Goal: Task Accomplishment & Management: Manage account settings

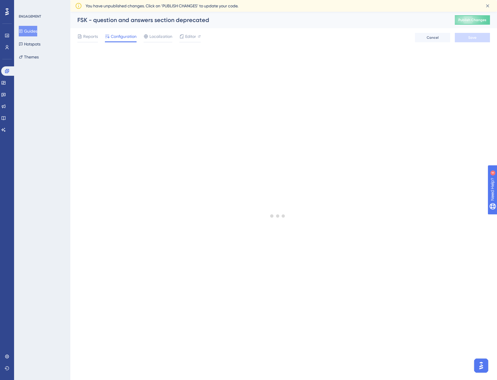
click at [446, 64] on div at bounding box center [278, 215] width 439 height 337
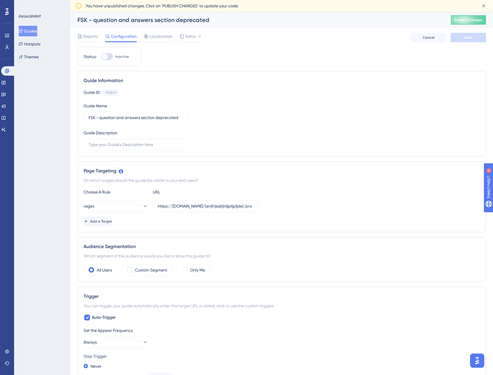
click at [106, 60] on div "Status: Inactive" at bounding box center [108, 56] width 63 height 19
click at [109, 56] on div at bounding box center [107, 56] width 12 height 7
click at [101, 57] on input "Inactive" at bounding box center [101, 57] width 0 height 0
checkbox input "true"
click at [468, 37] on span "Save" at bounding box center [468, 37] width 8 height 5
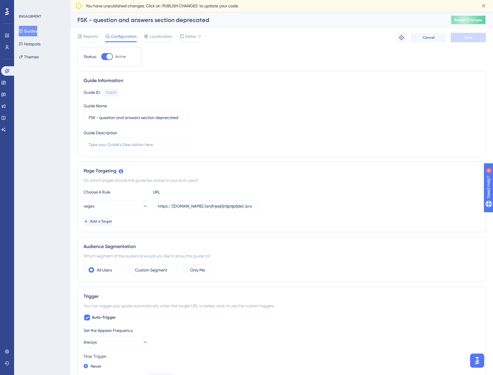
click at [474, 20] on span "Publish Changes" at bounding box center [468, 20] width 28 height 5
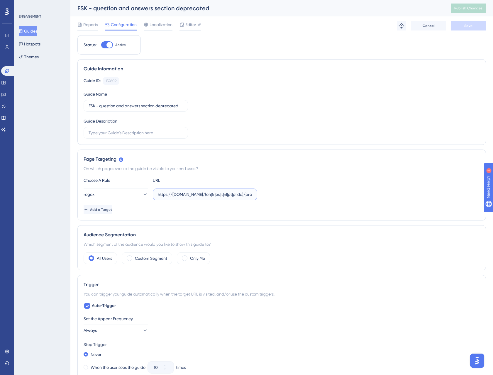
click at [180, 195] on input "https://staging.fidspark.com/(en|fr|es|it|nl|pt|pl|de)/pro/local/\d+/reputation…" at bounding box center [205, 194] width 94 height 6
click at [220, 203] on div "Choose A Rule URL regex https://staging.fidspark.com/(en|fr|es|it|nl|pt|pl|de)/…" at bounding box center [282, 196] width 396 height 38
click at [221, 196] on input "https://staging.fidspark.com/(en|fr|es|it|nl|pt|pl|de)/pro/local/\d+/reputation…" at bounding box center [205, 194] width 94 height 6
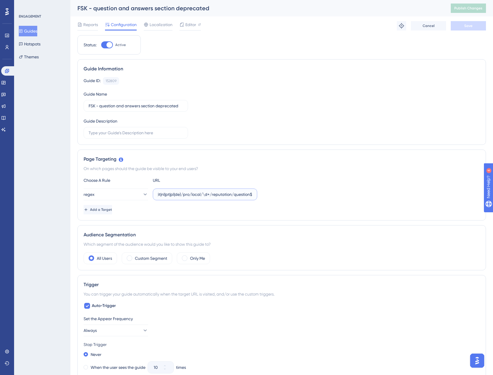
click at [250, 196] on input "https://staging.fidspark.com/(en|fr|es|it|nl|pt|pl|de)/pro/local/\d+/reputation…" at bounding box center [205, 194] width 94 height 6
click at [217, 194] on input "https://staging.fidspark.com/(en|fr|es|it|nl|pt|pl|de)/pro/local/\d+/reputation…" at bounding box center [205, 194] width 94 height 6
click at [246, 193] on input "https://staging.fidspark.com/(en|fr|es|it|nl|pt|pl|de)/pro/local/\d+/reputation…" at bounding box center [205, 194] width 94 height 6
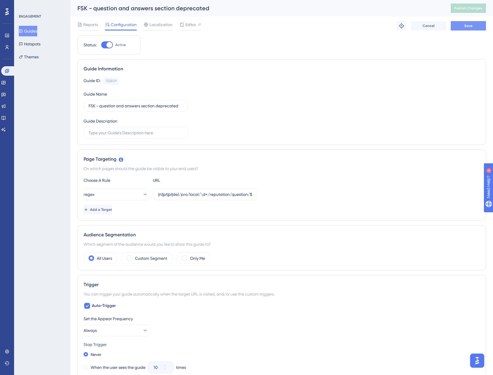
click at [467, 26] on span "Save" at bounding box center [468, 25] width 8 height 5
click at [468, 11] on button "Publish Changes" at bounding box center [468, 8] width 35 height 9
click at [182, 24] on icon at bounding box center [182, 24] width 5 height 5
click at [298, 76] on div "Guide Information Guide ID: 152809 Copy Guide Name FSK - question and answers s…" at bounding box center [281, 102] width 409 height 86
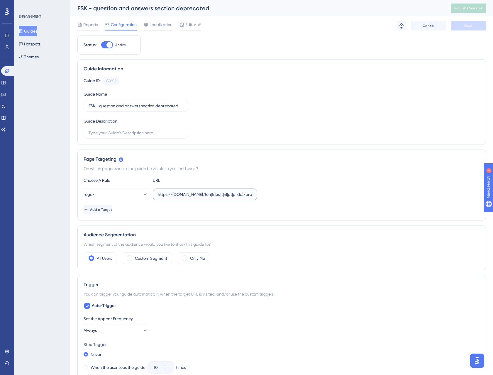
click at [241, 196] on input "https://staging.fidspark.com/(en|fr|es|it|nl|pt|pl|de)/pro/local/\d+/reputation…" at bounding box center [205, 194] width 94 height 6
type input "https://staging.fidspark.com/(en|fr|es|it|nl|pt|pl|de)/pro/local/\d+/reputation…"
click at [470, 28] on button "Save" at bounding box center [468, 25] width 35 height 9
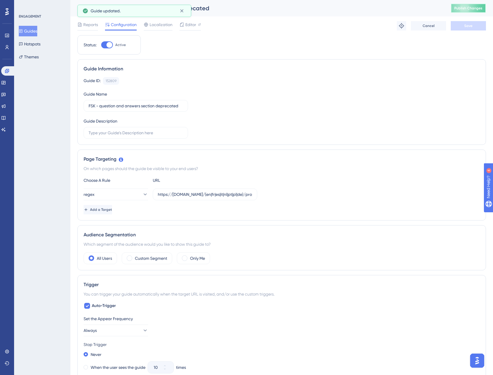
click at [479, 7] on span "Publish Changes" at bounding box center [468, 8] width 28 height 5
click at [163, 35] on div "Status: Active Guide Information Guide ID: 152809 Copy Guide Name FSK - questio…" at bounding box center [281, 330] width 409 height 590
click at [161, 25] on span "Localization" at bounding box center [161, 24] width 23 height 7
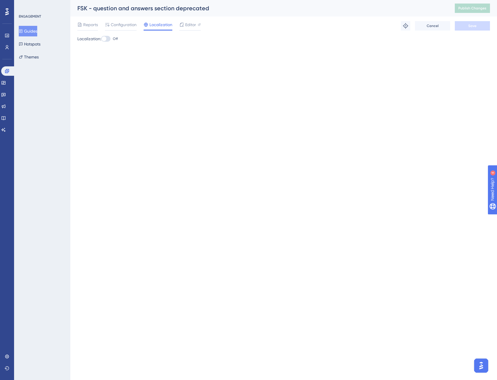
click at [109, 37] on div at bounding box center [105, 39] width 9 height 6
click at [101, 39] on input "Off" at bounding box center [101, 39] width 0 height 0
checkbox input "true"
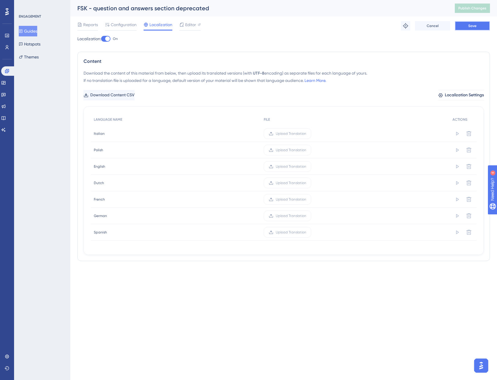
click at [480, 25] on button "Save" at bounding box center [472, 25] width 35 height 9
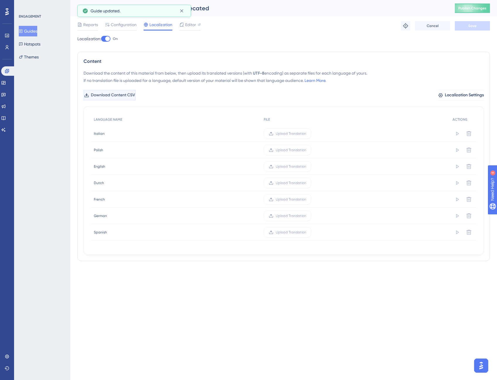
click at [125, 93] on span "Download Content CSV" at bounding box center [113, 95] width 44 height 7
click at [288, 135] on span "Upload Translation" at bounding box center [291, 133] width 31 height 5
click at [307, 133] on input "Upload Translation" at bounding box center [307, 133] width 0 height 0
click at [287, 167] on span "Upload Translation" at bounding box center [285, 166] width 31 height 5
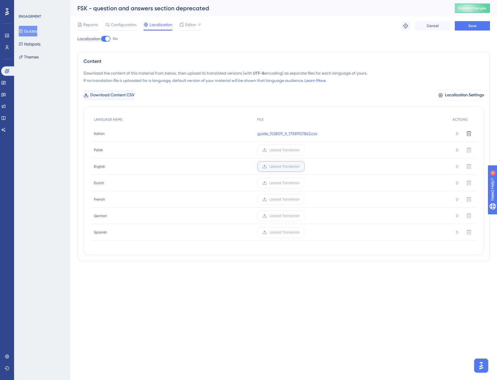
click at [300, 166] on input "Upload Translation" at bounding box center [300, 166] width 0 height 0
click at [281, 199] on span "Upload Translation" at bounding box center [285, 199] width 31 height 5
click at [300, 199] on input "Upload Translation" at bounding box center [300, 199] width 0 height 0
click at [282, 216] on span "Upload Translation" at bounding box center [285, 215] width 31 height 5
click at [300, 216] on input "Upload Translation" at bounding box center [300, 216] width 0 height 0
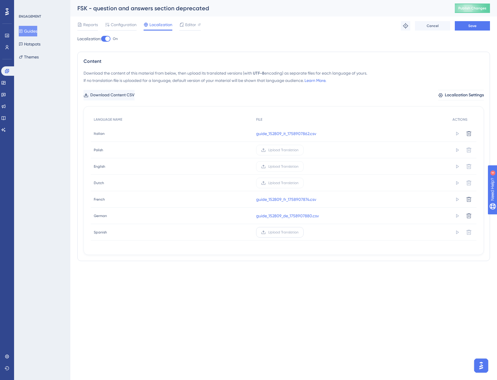
click at [285, 230] on span "Upload Translation" at bounding box center [283, 232] width 31 height 5
click at [299, 232] on input "Upload Translation" at bounding box center [299, 232] width 0 height 0
click at [472, 33] on div "Reports Configuration Localization Editor Troubleshoot Cancel Save" at bounding box center [283, 25] width 413 height 19
click at [473, 29] on button "Save" at bounding box center [472, 25] width 35 height 9
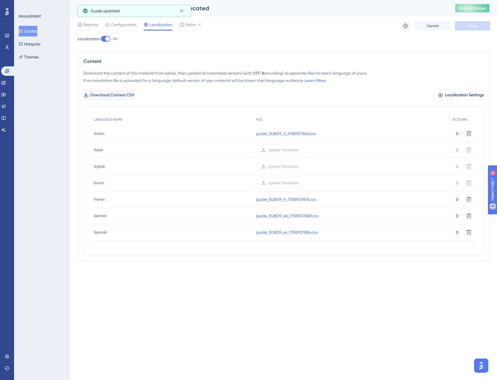
click at [465, 7] on span "Publish Changes" at bounding box center [473, 8] width 28 height 5
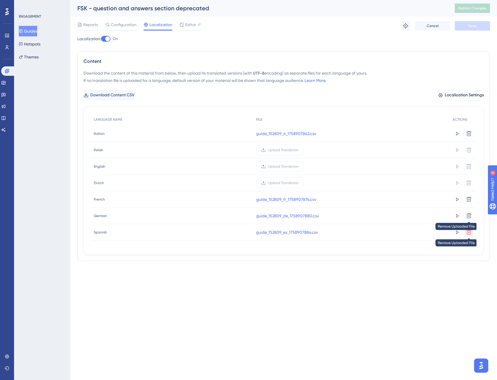
click at [468, 232] on icon at bounding box center [469, 231] width 5 height 5
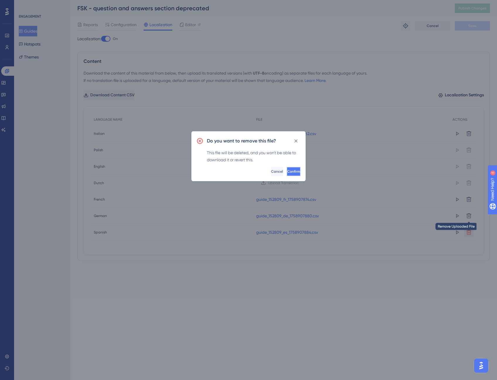
click at [291, 171] on button "Confirm" at bounding box center [294, 171] width 14 height 9
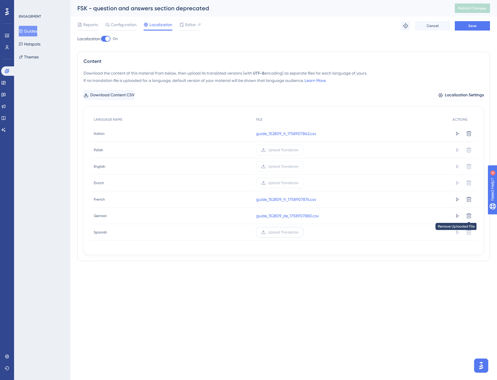
click at [297, 234] on span "Upload Translation" at bounding box center [283, 232] width 31 height 5
click at [299, 232] on input "Upload Translation" at bounding box center [299, 232] width 0 height 0
click at [472, 27] on span "Save" at bounding box center [473, 25] width 8 height 5
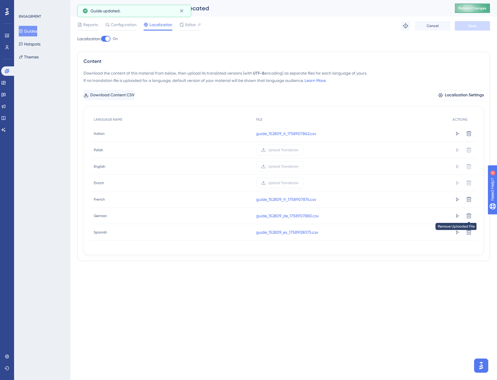
click at [473, 8] on span "Publish Changes" at bounding box center [473, 8] width 28 height 5
click at [193, 25] on span "Editor" at bounding box center [190, 24] width 11 height 7
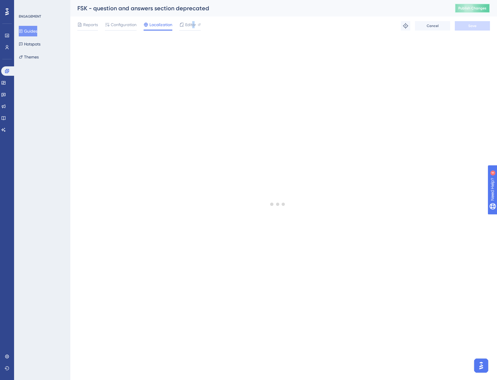
click at [473, 13] on button "Publish Changes" at bounding box center [472, 8] width 35 height 9
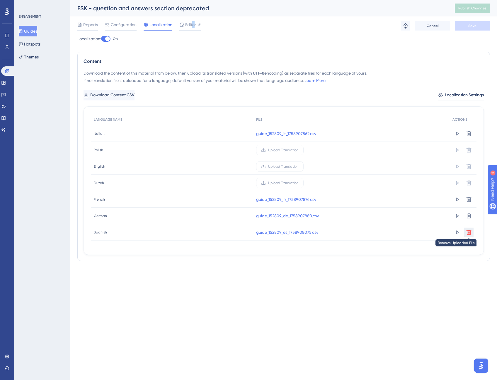
click at [469, 233] on icon at bounding box center [469, 232] width 6 height 6
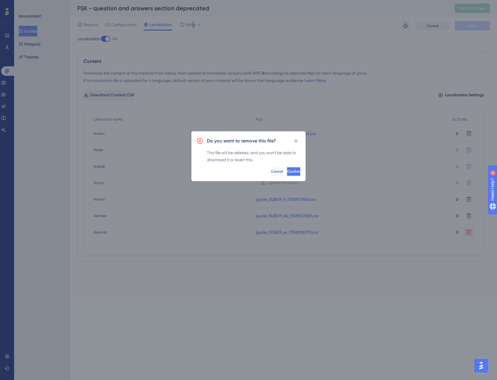
click at [290, 173] on button "Confirm" at bounding box center [294, 171] width 14 height 9
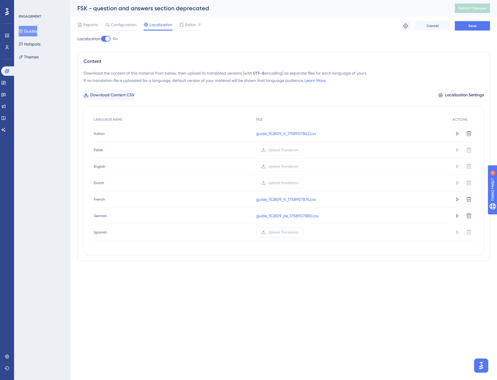
click at [292, 232] on span "Upload Translation" at bounding box center [283, 232] width 31 height 5
click at [299, 232] on input "Upload Translation" at bounding box center [299, 232] width 0 height 0
click at [473, 27] on span "Save" at bounding box center [473, 25] width 8 height 5
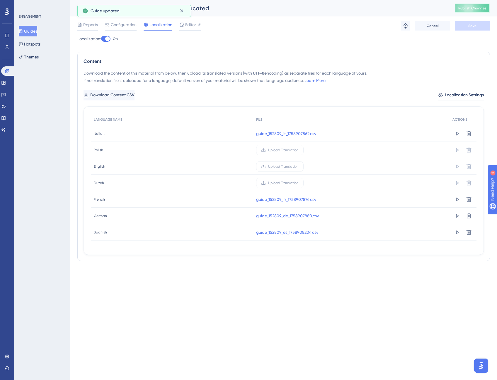
click at [473, 9] on span "Publish Changes" at bounding box center [473, 8] width 28 height 5
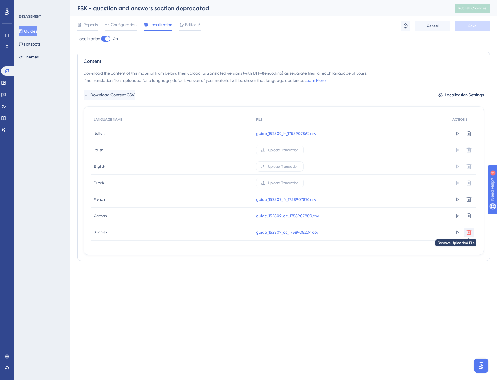
click at [469, 232] on icon at bounding box center [469, 232] width 6 height 6
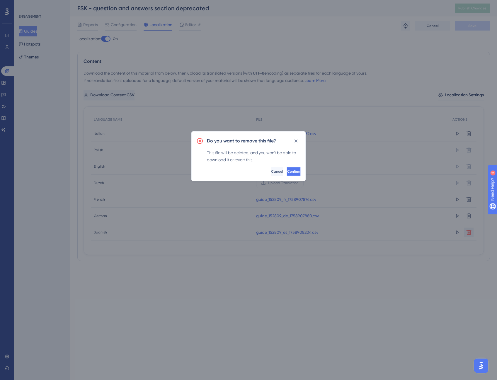
click at [292, 170] on button "Confirm" at bounding box center [294, 171] width 14 height 9
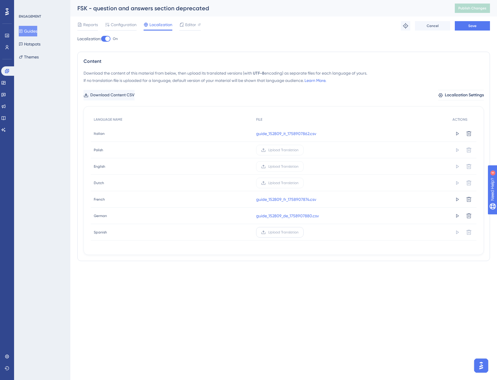
click at [292, 229] on label "Upload Translation" at bounding box center [280, 232] width 48 height 11
click at [299, 232] on input "Upload Translation" at bounding box center [299, 232] width 0 height 0
click at [475, 26] on span "Save" at bounding box center [473, 25] width 8 height 5
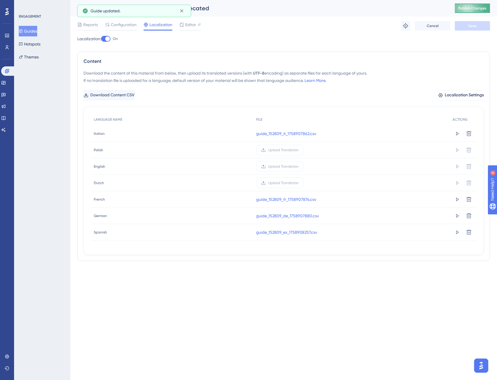
click at [475, 10] on button "Publish Changes" at bounding box center [472, 8] width 35 height 9
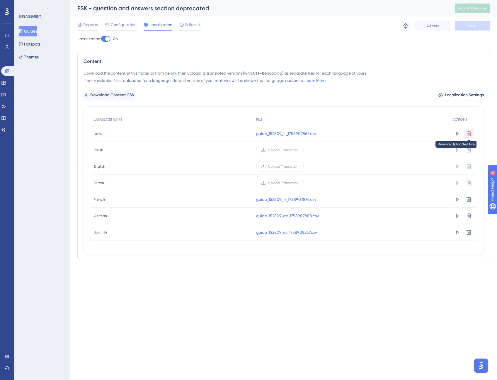
click at [468, 134] on icon at bounding box center [469, 133] width 5 height 5
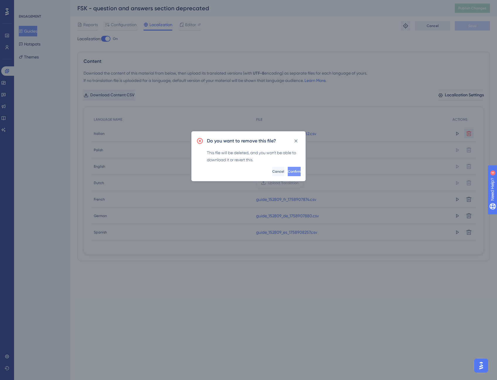
click at [288, 172] on span "Confirm" at bounding box center [294, 171] width 13 height 5
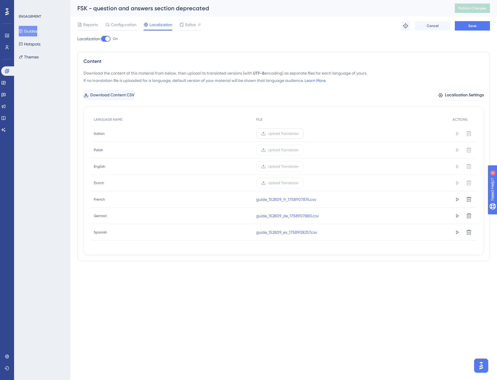
click at [287, 131] on span "Upload Translation" at bounding box center [283, 133] width 31 height 5
click at [299, 133] on input "Upload Translation" at bounding box center [299, 133] width 0 height 0
click at [479, 23] on button "Save" at bounding box center [472, 25] width 35 height 9
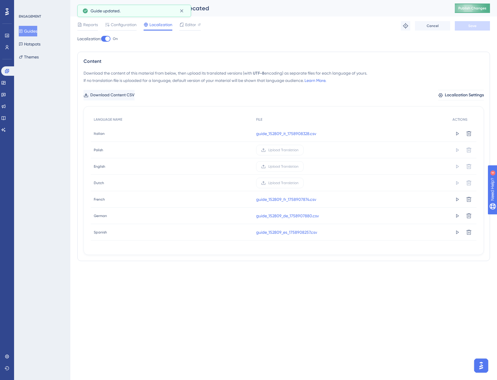
click at [474, 9] on span "Publish Changes" at bounding box center [473, 8] width 28 height 5
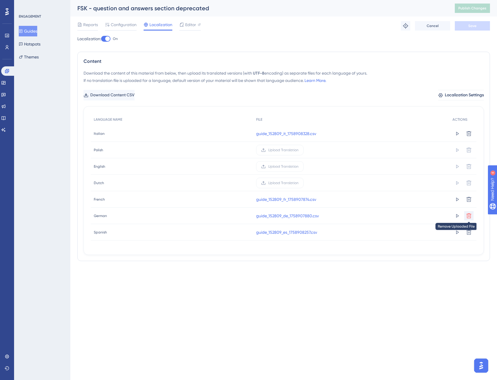
click at [468, 215] on icon at bounding box center [469, 216] width 6 height 6
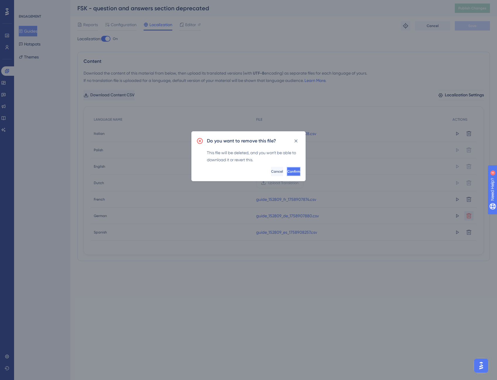
click at [290, 171] on span "Confirm" at bounding box center [293, 171] width 13 height 5
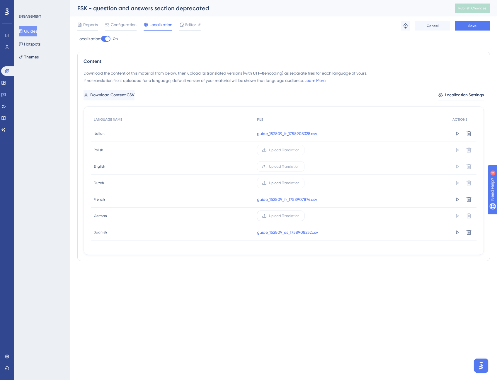
click at [288, 218] on label "Upload Translation" at bounding box center [281, 215] width 48 height 11
click at [300, 216] on input "Upload Translation" at bounding box center [300, 216] width 0 height 0
click at [469, 26] on span "Save" at bounding box center [473, 25] width 8 height 5
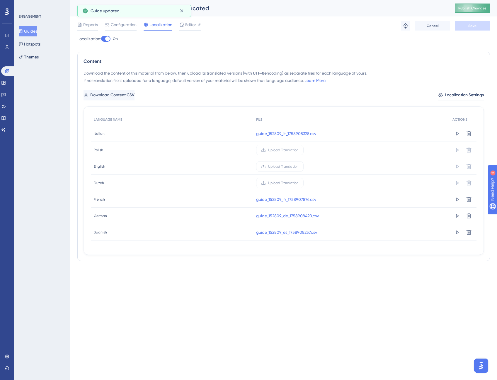
click at [478, 7] on span "Publish Changes" at bounding box center [473, 8] width 28 height 5
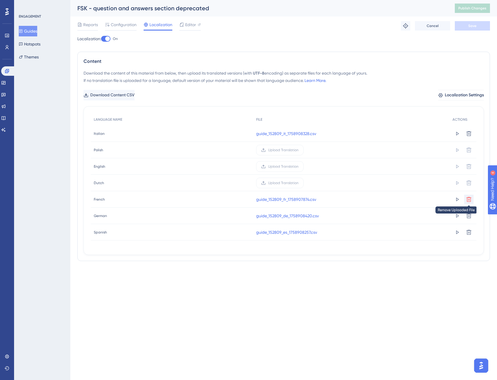
click at [472, 198] on button at bounding box center [469, 198] width 9 height 9
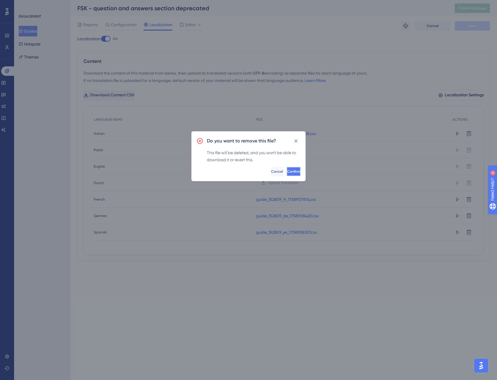
click at [292, 173] on button "Confirm" at bounding box center [294, 171] width 14 height 9
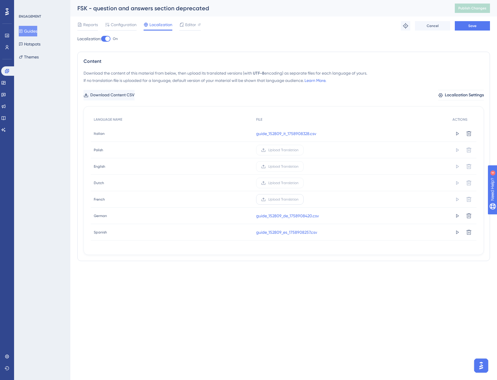
click at [290, 199] on span "Upload Translation" at bounding box center [283, 199] width 31 height 5
click at [299, 199] on input "Upload Translation" at bounding box center [299, 199] width 0 height 0
click at [474, 24] on span "Save" at bounding box center [473, 25] width 8 height 5
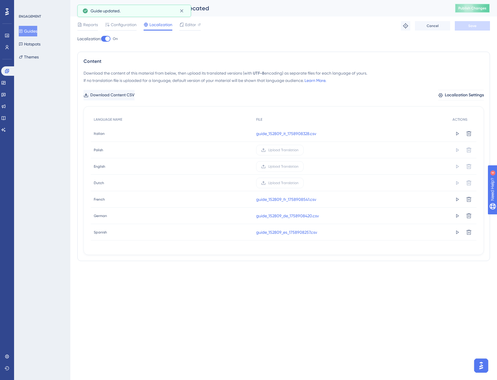
click at [477, 8] on span "Publish Changes" at bounding box center [473, 8] width 28 height 5
click at [127, 27] on span "Configuration" at bounding box center [124, 24] width 26 height 7
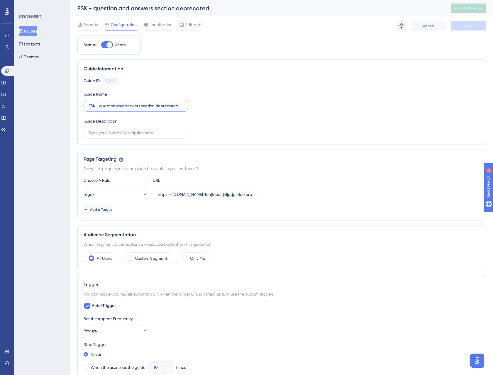
click at [154, 106] on input "FSK - question and answers section deprecated" at bounding box center [136, 106] width 94 height 6
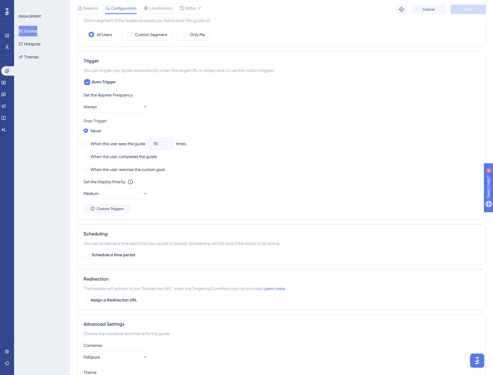
scroll to position [229, 0]
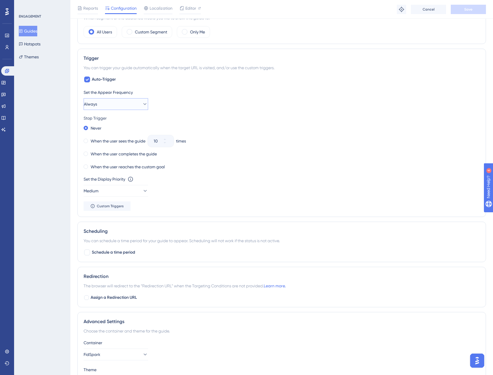
click at [130, 104] on button "Always" at bounding box center [116, 104] width 65 height 12
click at [120, 132] on span "Once in a Session" at bounding box center [103, 133] width 33 height 7
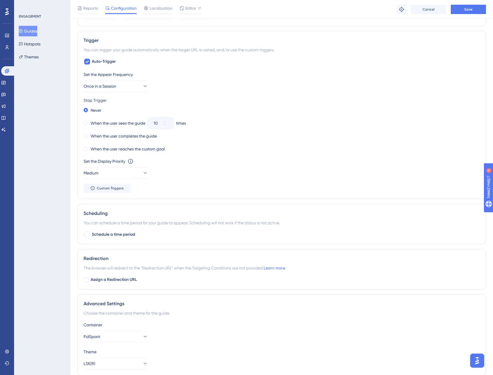
scroll to position [271, 0]
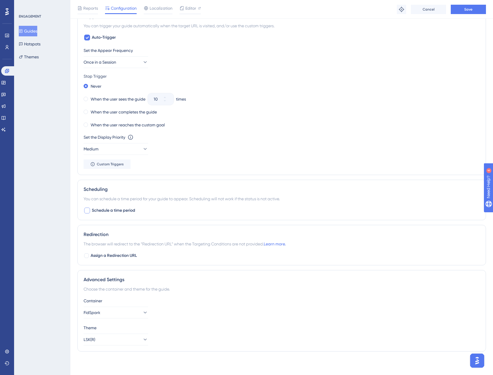
click at [86, 210] on div at bounding box center [87, 211] width 6 height 6
checkbox input "true"
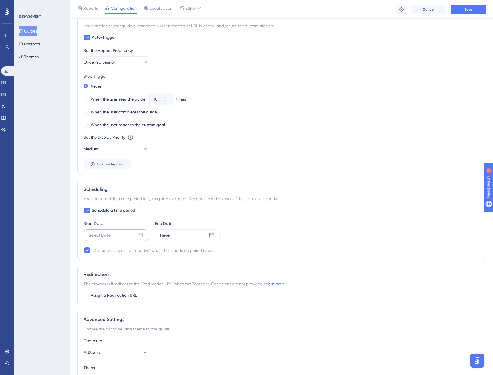
click at [112, 236] on div "Select Date" at bounding box center [116, 235] width 65 height 12
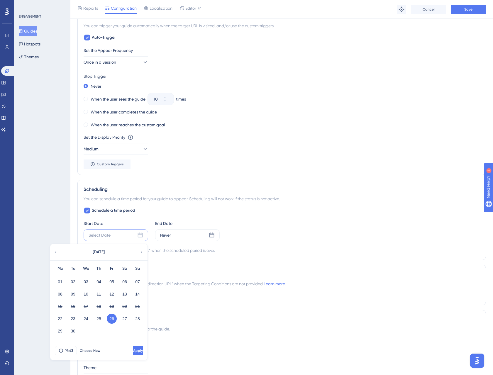
click at [111, 319] on button "26" at bounding box center [112, 319] width 10 height 10
click at [133, 349] on span "Apply" at bounding box center [138, 350] width 10 height 5
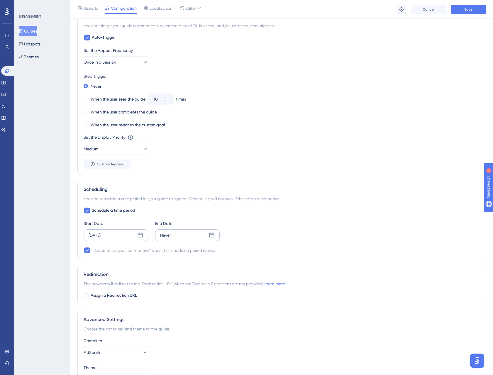
click at [191, 232] on div "Never" at bounding box center [187, 235] width 65 height 12
click at [216, 251] on div "September 2025" at bounding box center [170, 252] width 97 height 16
click at [214, 251] on div "September 2025" at bounding box center [170, 252] width 97 height 16
click at [212, 253] on icon at bounding box center [213, 252] width 4 height 5
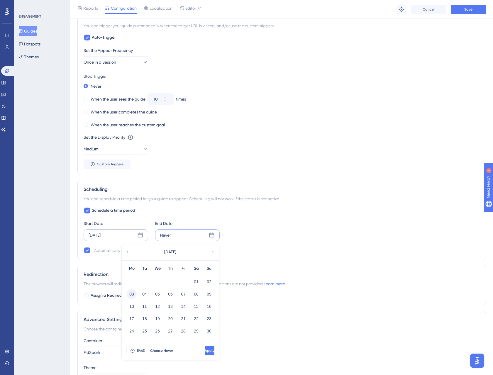
click at [133, 295] on button "03" at bounding box center [132, 294] width 10 height 10
click at [204, 349] on span "Apply" at bounding box center [209, 350] width 10 height 5
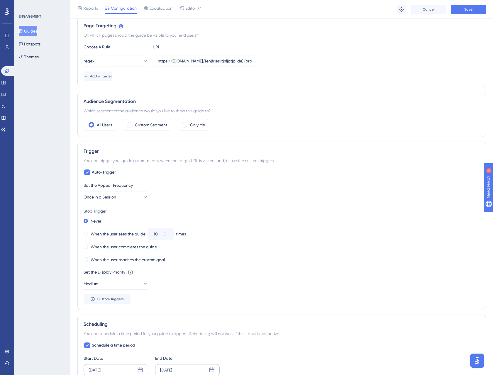
scroll to position [33, 0]
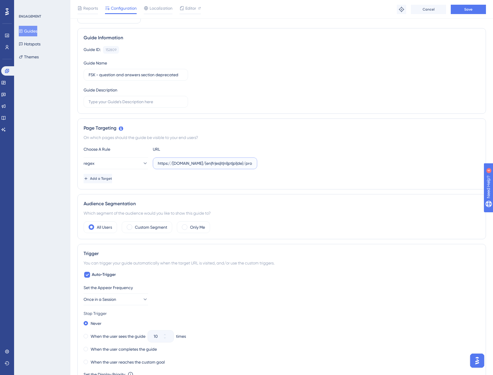
click at [178, 164] on input "https://staging.fidspark.com/(en|fr|es|it|nl|pt|pl|de)/pro/local/\d+/reputation…" at bounding box center [205, 163] width 94 height 6
click at [177, 164] on input "https://staging.fidspark.com/(en|fr|es|it|nl|pt|pl|de)/pro/local/\d+/reputation…" at bounding box center [205, 163] width 94 height 6
type input "https://www.fidspark.com/(en|fr|es|it|nl|pt|pl|de)/pro/local/\d+/reputation/que…"
click at [198, 182] on div "Add a Target" at bounding box center [282, 178] width 396 height 9
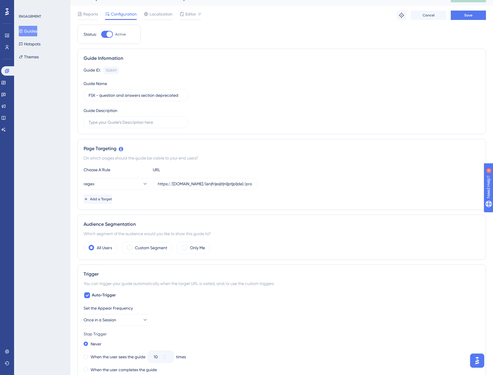
scroll to position [0, 0]
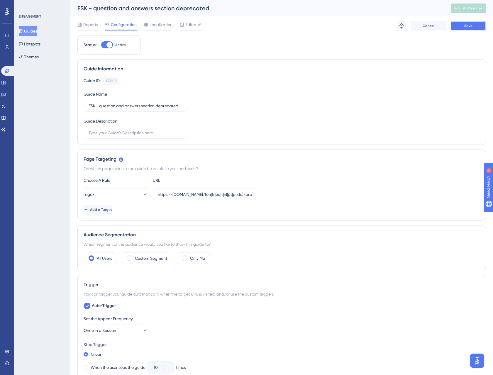
click at [467, 26] on span "Save" at bounding box center [468, 25] width 8 height 5
click at [30, 31] on button "Guides" at bounding box center [28, 31] width 18 height 11
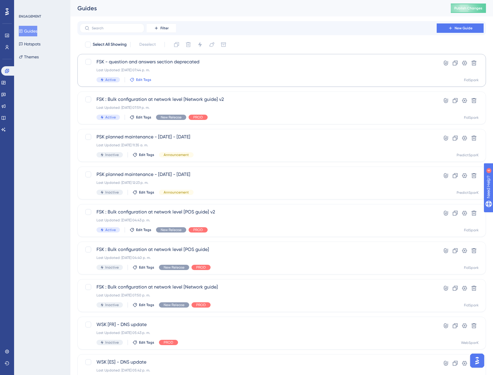
click at [140, 79] on span "Edit Tags" at bounding box center [143, 79] width 15 height 5
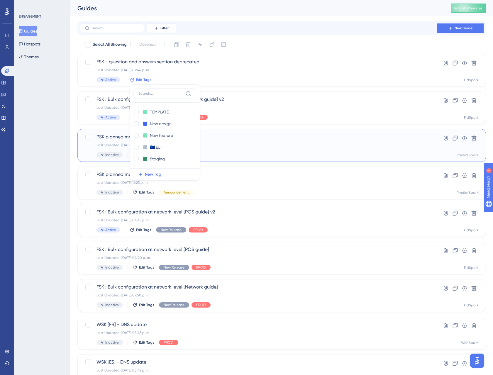
click at [240, 152] on div "Inactive Edit Tags Announcement" at bounding box center [259, 154] width 324 height 5
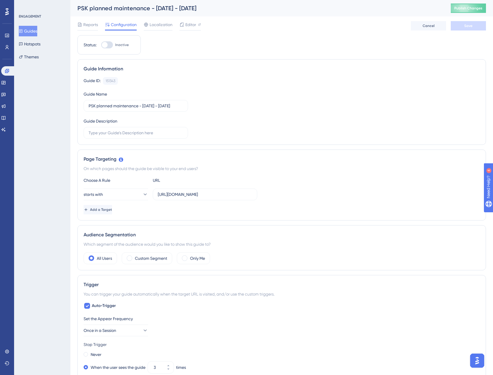
click at [37, 32] on button "Guides" at bounding box center [28, 31] width 18 height 11
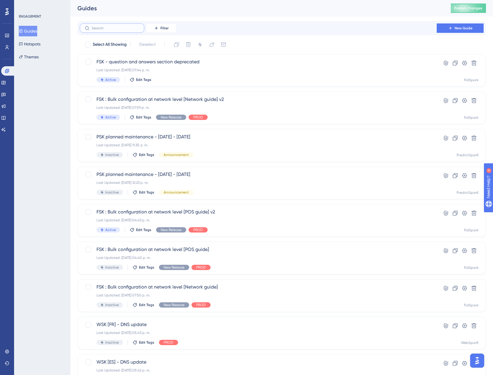
click at [119, 29] on input "text" at bounding box center [116, 28] width 48 height 4
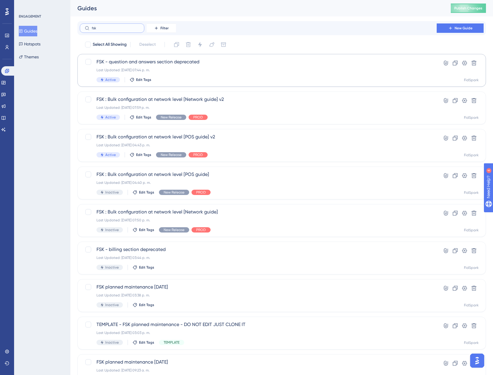
type input "fsk"
click at [139, 77] on div "FSK - question and answers section deprecated Last Updated: 26 sept 2025 07:44 …" at bounding box center [259, 70] width 324 height 24
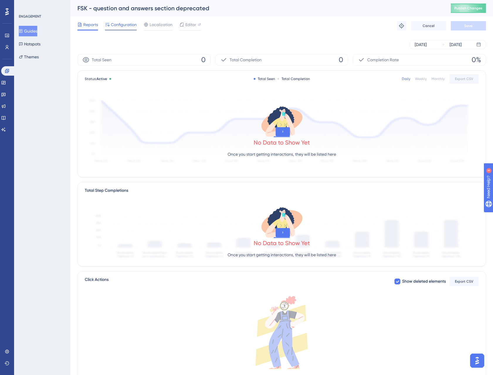
click at [122, 27] on span "Configuration" at bounding box center [124, 24] width 26 height 7
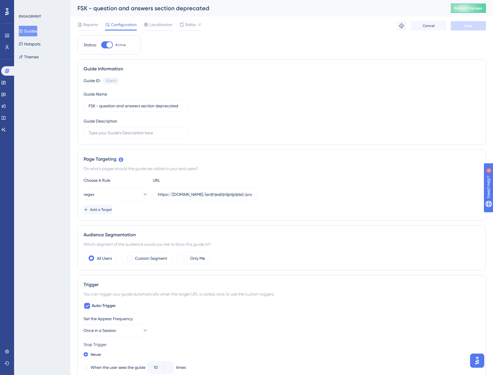
click at [37, 32] on button "Guides" at bounding box center [28, 31] width 18 height 11
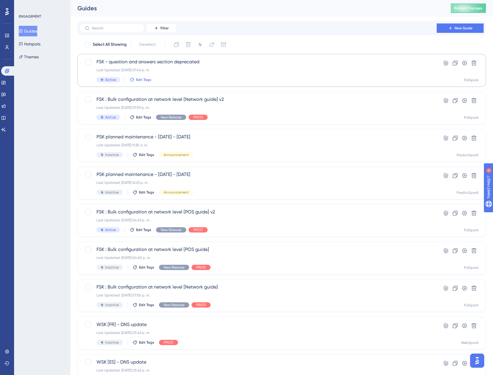
click at [146, 81] on span "Edit Tags" at bounding box center [143, 79] width 15 height 5
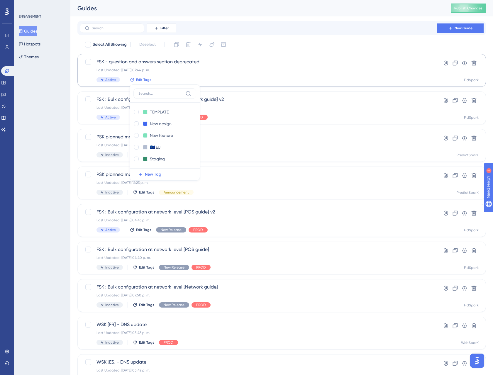
click at [158, 93] on input at bounding box center [160, 93] width 45 height 5
type input "prod"
click at [137, 112] on div at bounding box center [136, 112] width 5 height 5
checkbox input "true"
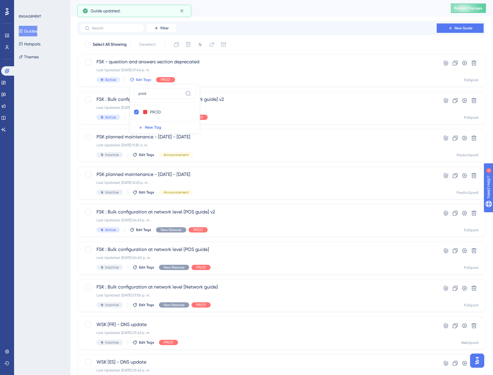
click at [294, 50] on div "Select All Showing Deselect FSK - question and answers section deprecated Last …" at bounding box center [281, 232] width 409 height 385
click at [470, 7] on span "Publish Changes" at bounding box center [468, 8] width 28 height 5
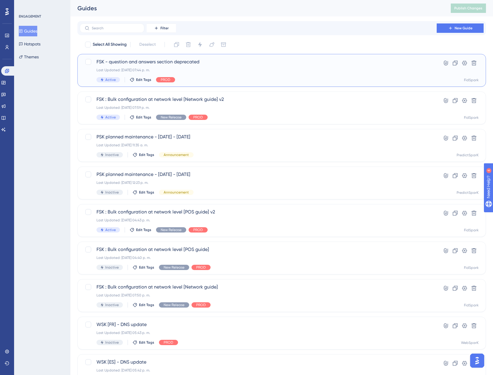
click at [202, 62] on span "FSK - question and answers section deprecated" at bounding box center [259, 61] width 324 height 7
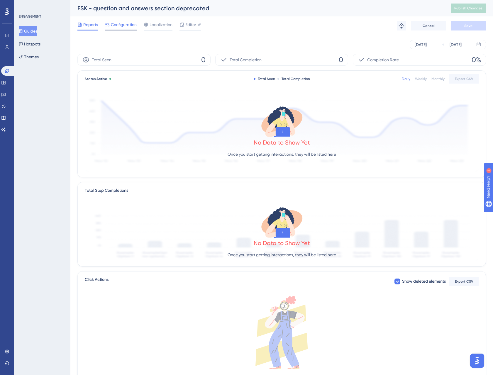
click at [126, 25] on span "Configuration" at bounding box center [124, 24] width 26 height 7
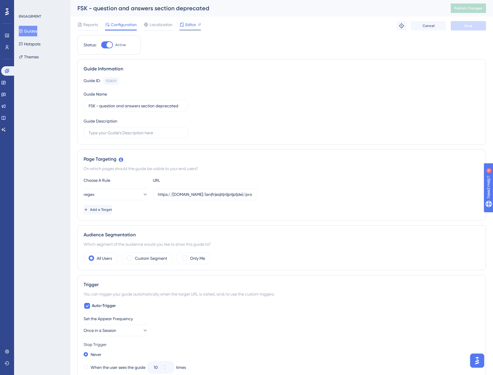
click at [190, 27] on span "Editor" at bounding box center [190, 24] width 11 height 7
click at [160, 27] on span "Localization" at bounding box center [161, 24] width 23 height 7
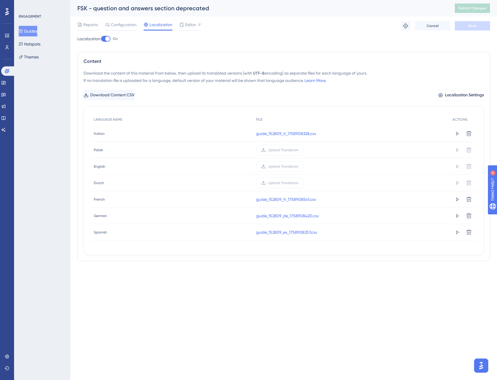
click at [102, 39] on div "Localization: On" at bounding box center [283, 38] width 413 height 7
click at [108, 38] on div at bounding box center [107, 38] width 5 height 5
click at [101, 39] on input "On" at bounding box center [101, 39] width 0 height 0
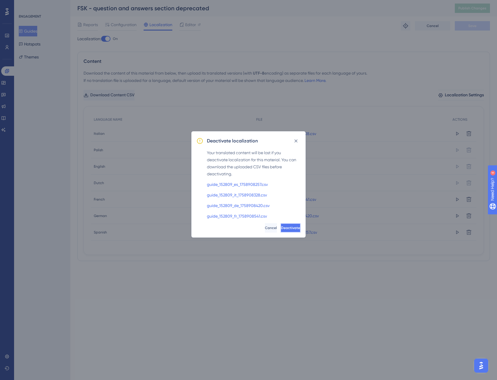
click at [286, 228] on span "Deactivate" at bounding box center [290, 227] width 19 height 5
checkbox input "false"
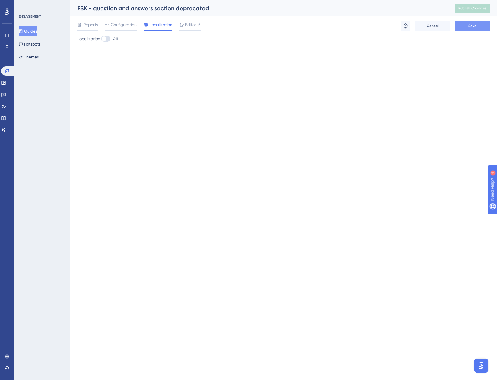
click at [473, 23] on span "Save" at bounding box center [473, 25] width 8 height 5
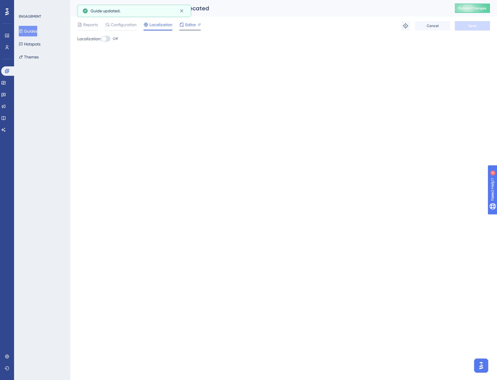
click at [193, 26] on span "Editor" at bounding box center [190, 24] width 11 height 7
click at [416, 46] on div "Localization: Off" at bounding box center [283, 43] width 413 height 16
click at [9, 367] on icon at bounding box center [7, 368] width 4 height 4
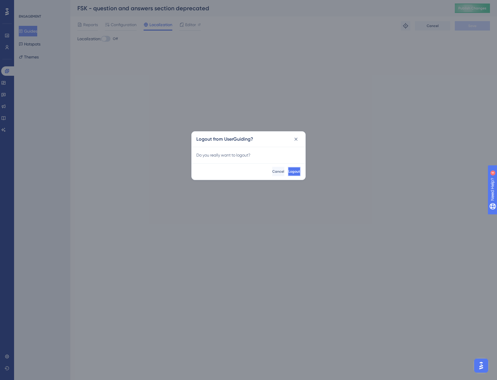
click at [289, 167] on button "Logout" at bounding box center [294, 171] width 13 height 9
